Goal: Information Seeking & Learning: Learn about a topic

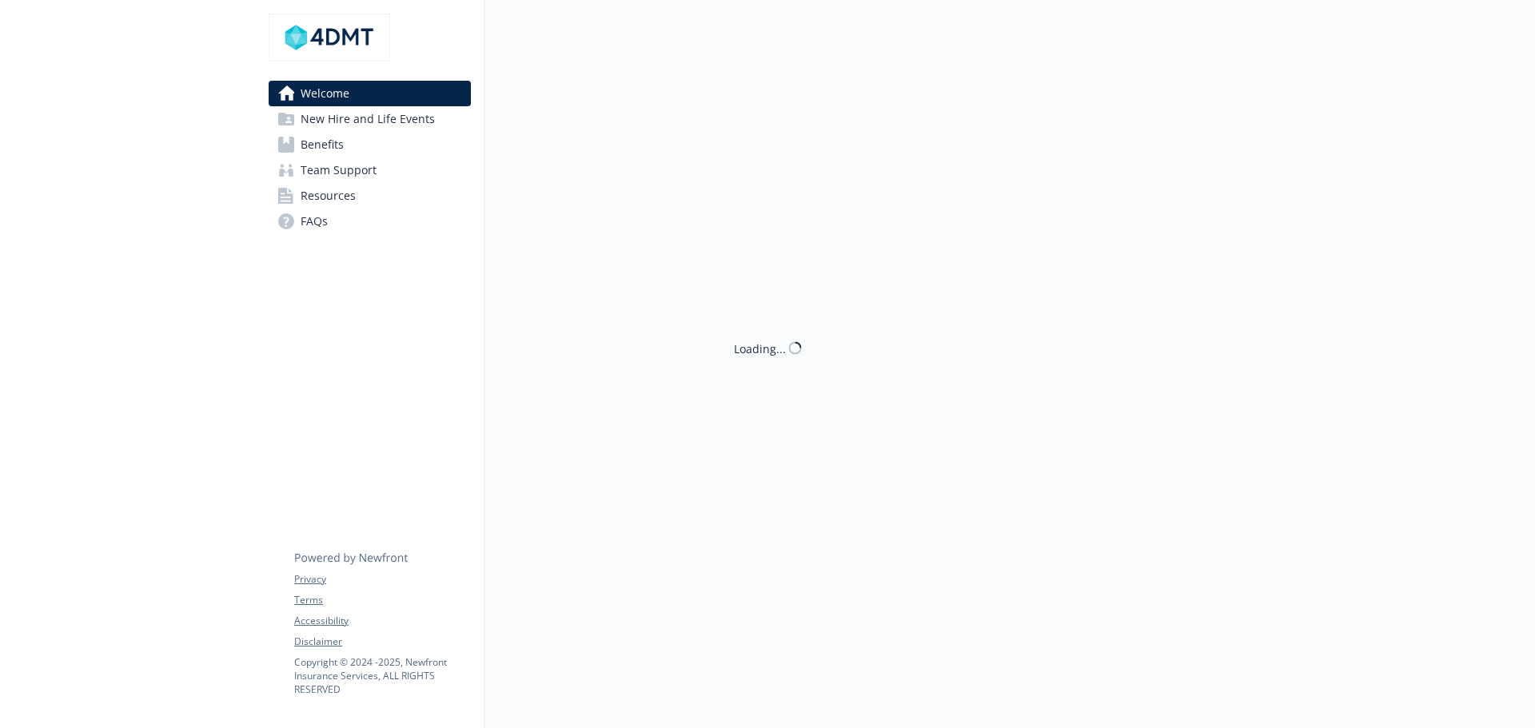
click at [329, 148] on span "Benefits" at bounding box center [322, 145] width 43 height 26
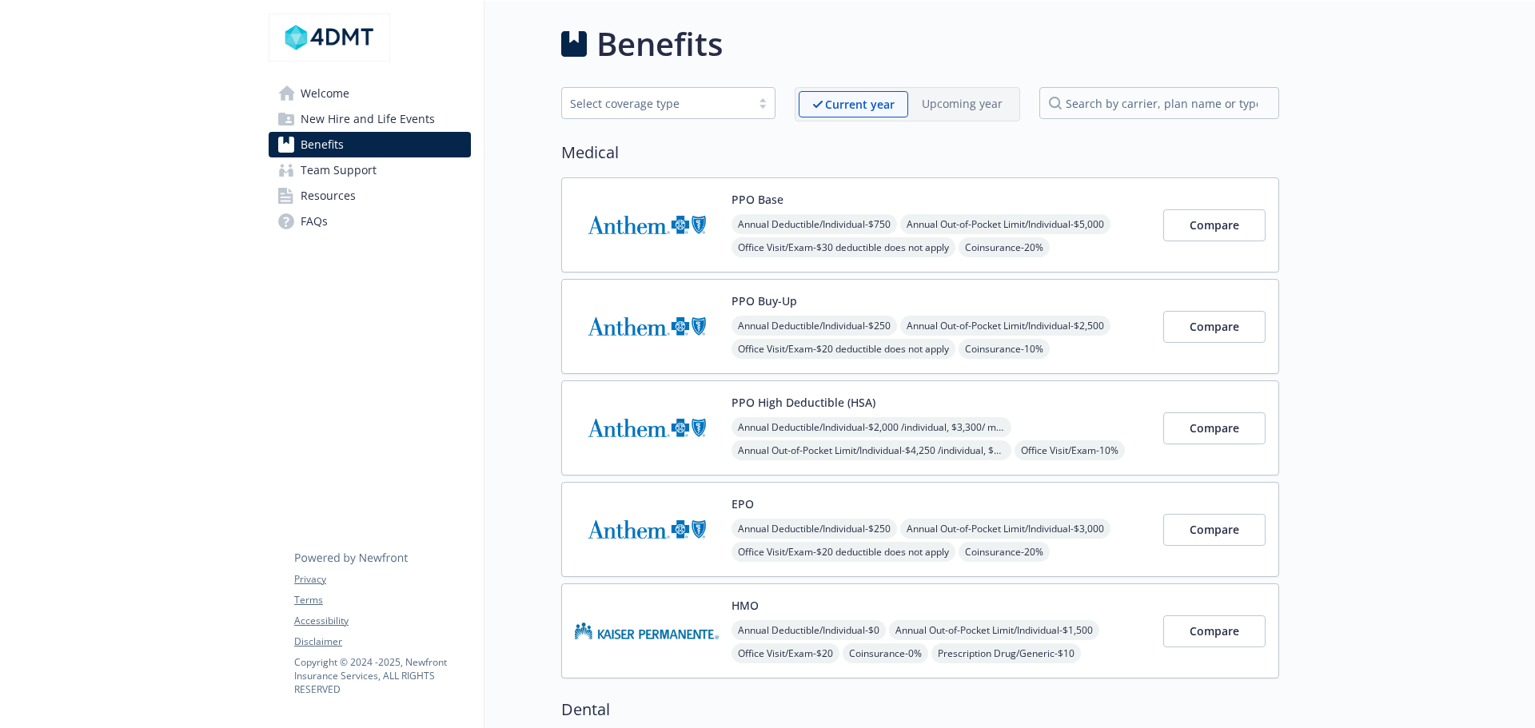
click at [806, 409] on button "PPO High Deductible (HSA)" at bounding box center [803, 402] width 144 height 17
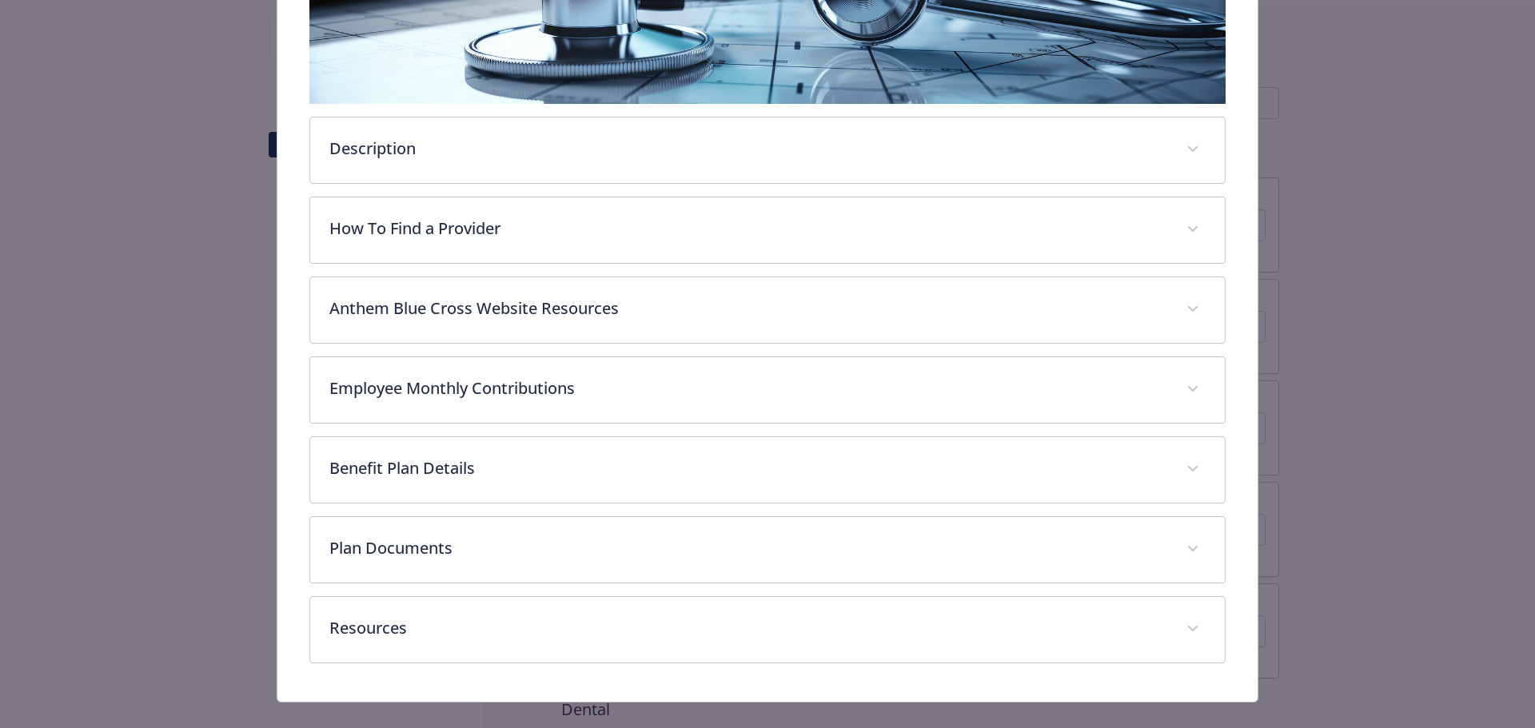
scroll to position [368, 0]
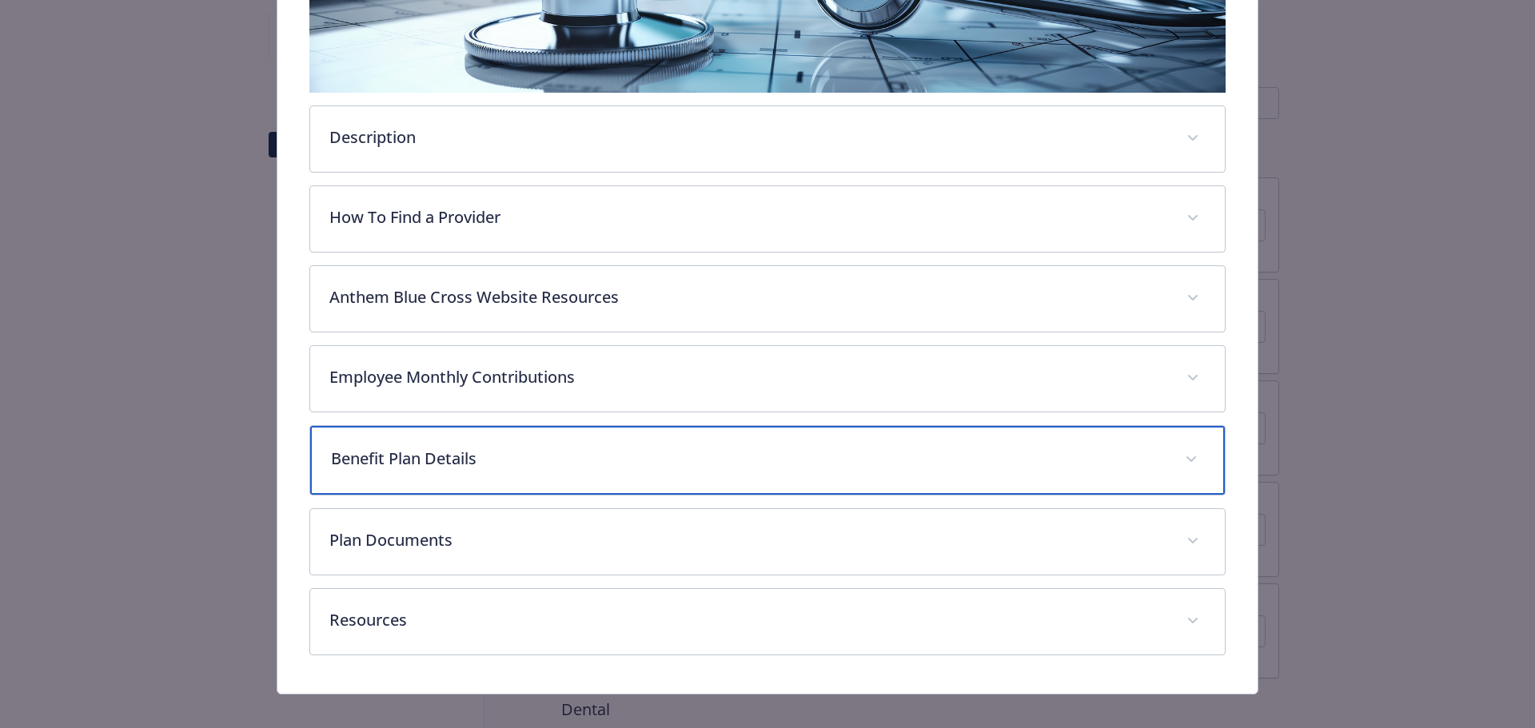
click at [486, 476] on div "Benefit Plan Details" at bounding box center [767, 460] width 915 height 69
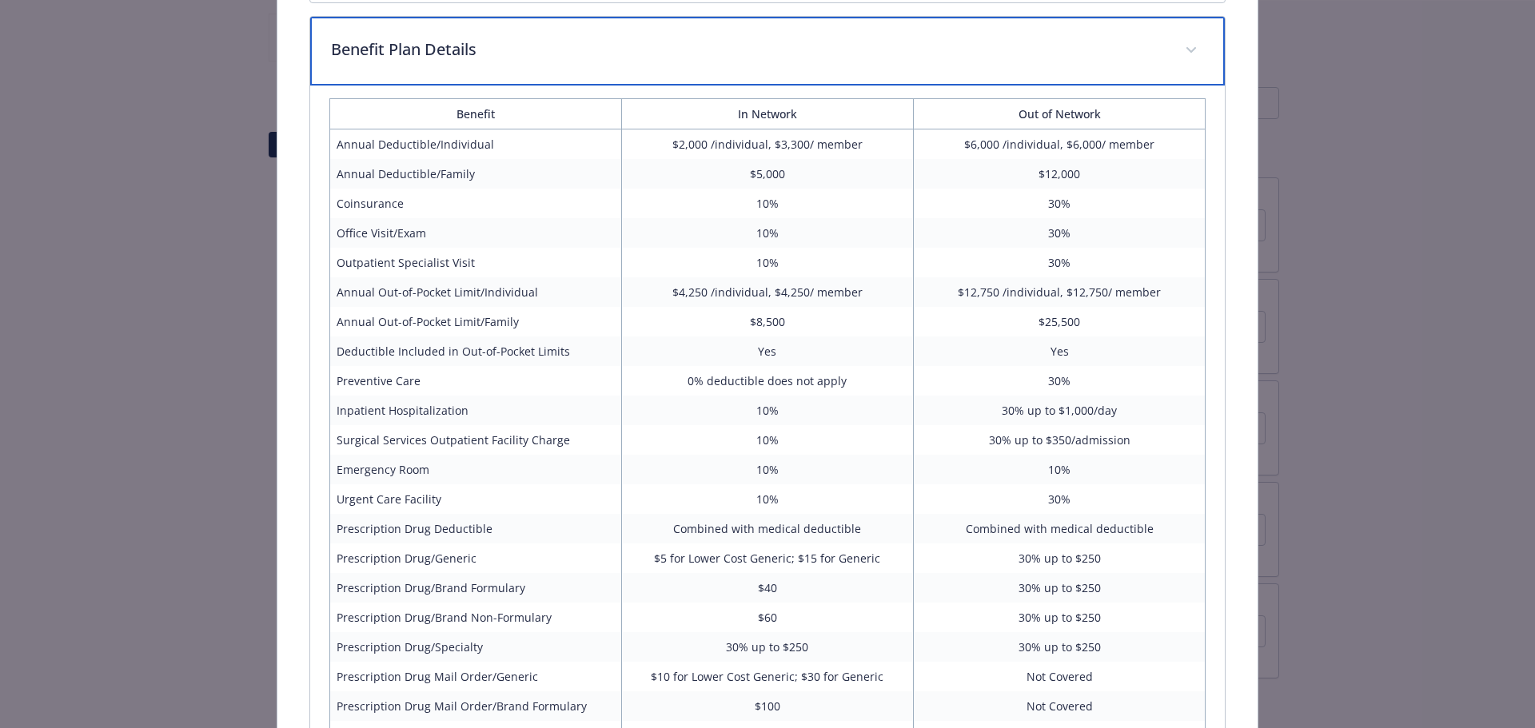
scroll to position [847, 0]
